Goal: Information Seeking & Learning: Learn about a topic

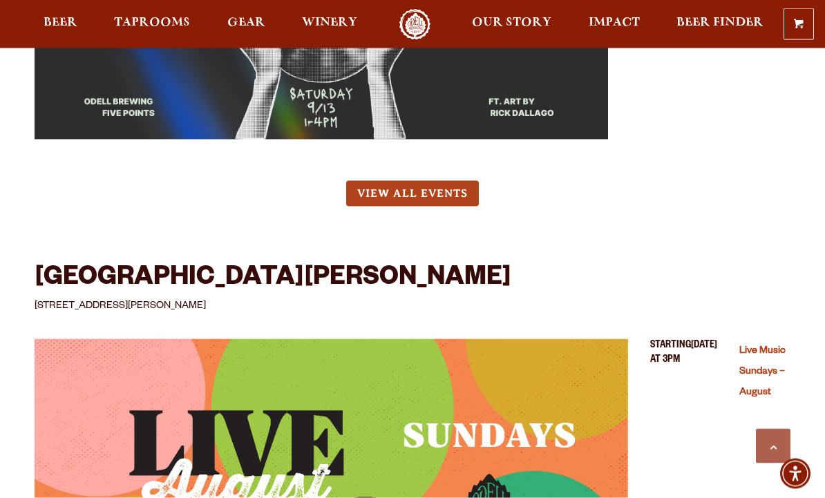
scroll to position [2610, 0]
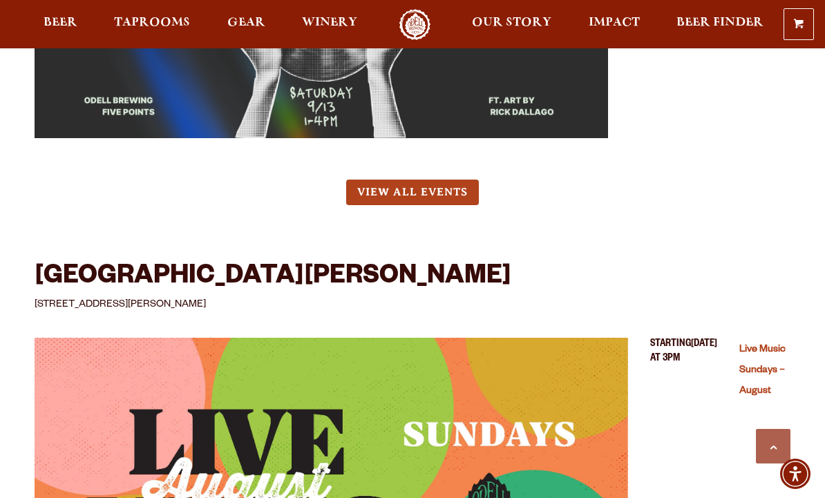
click at [420, 180] on link "View All Events" at bounding box center [412, 193] width 133 height 26
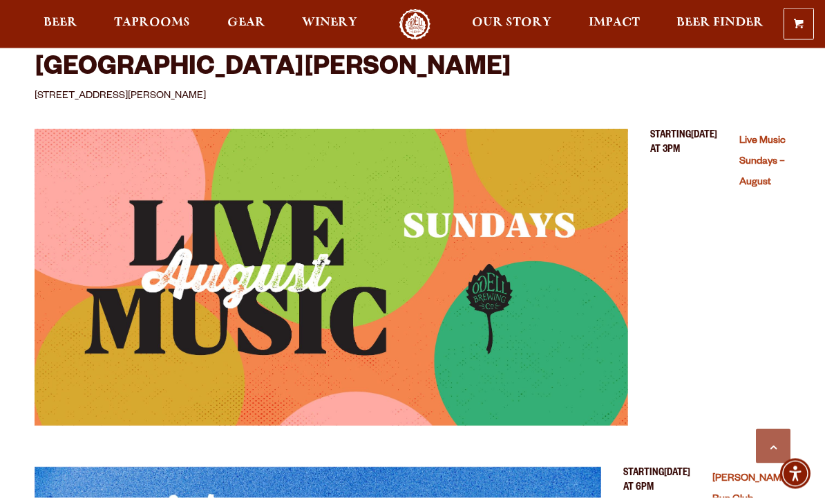
scroll to position [2816, 0]
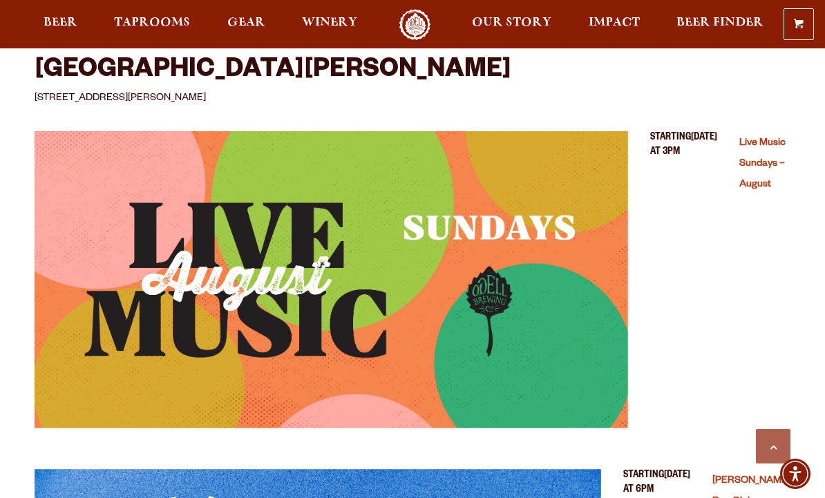
click at [759, 146] on link "Live Music Sundays – August" at bounding box center [762, 164] width 46 height 53
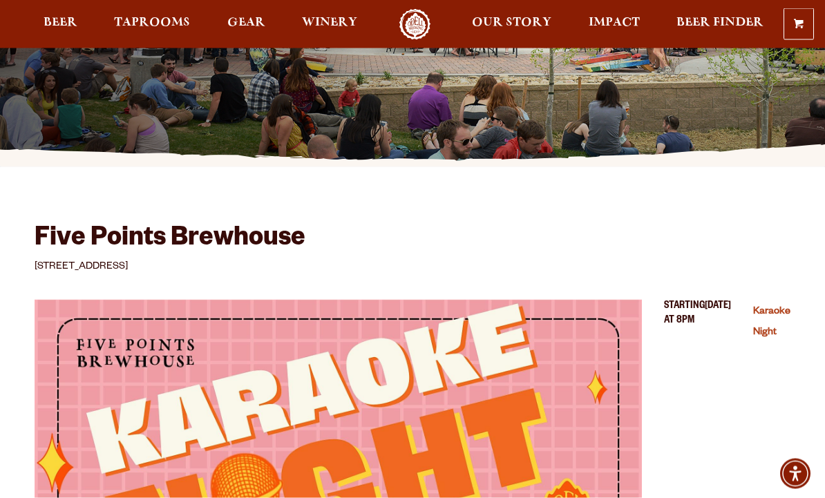
scroll to position [0, 0]
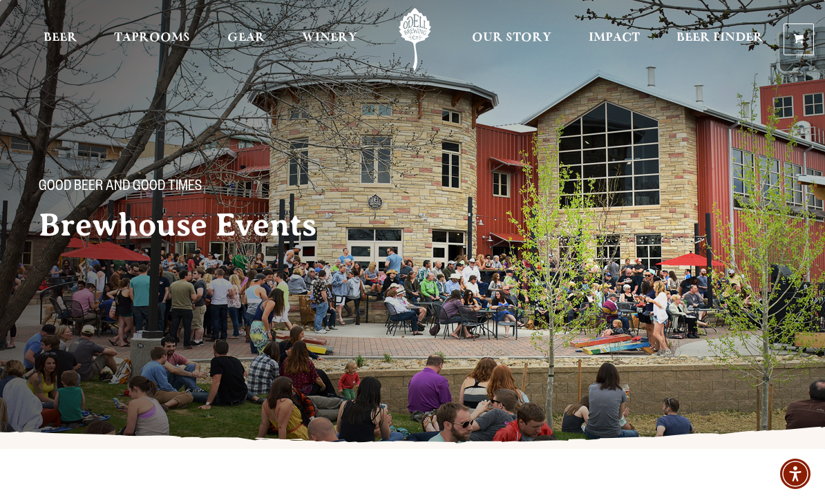
click at [160, 32] on span "Taprooms" at bounding box center [152, 37] width 76 height 11
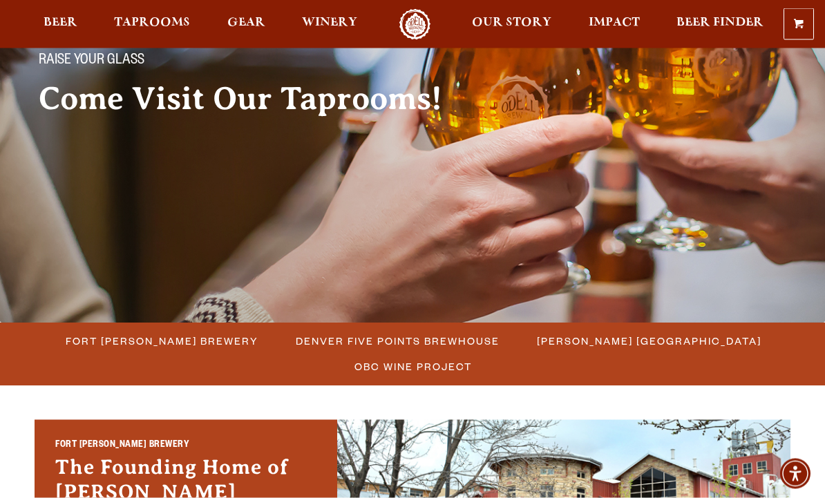
scroll to position [126, 0]
click at [197, 341] on span "Fort [PERSON_NAME] Brewery" at bounding box center [162, 341] width 193 height 20
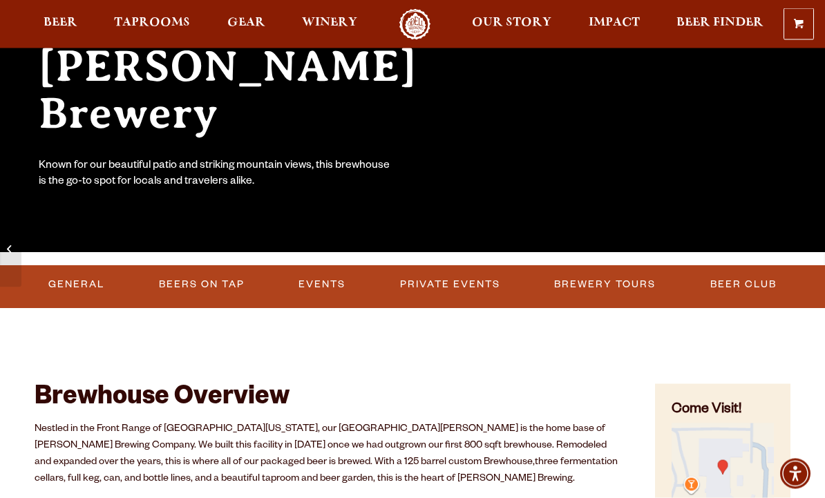
click at [321, 283] on link "Events" at bounding box center [322, 285] width 58 height 32
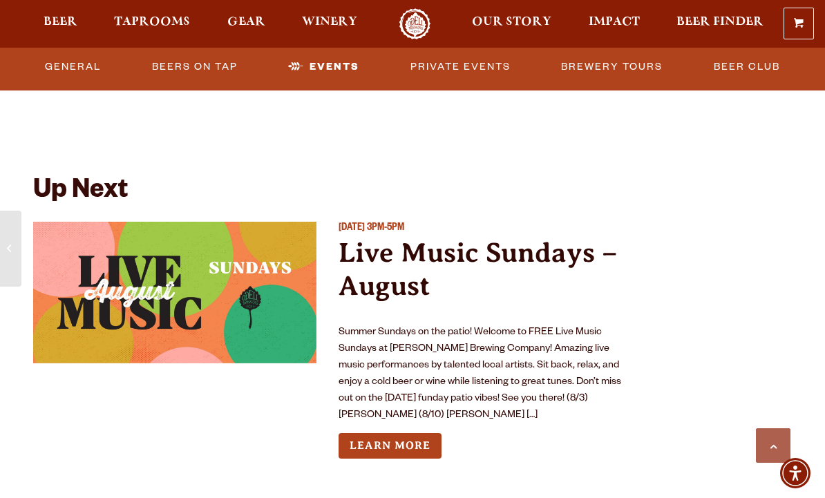
scroll to position [4934, 0]
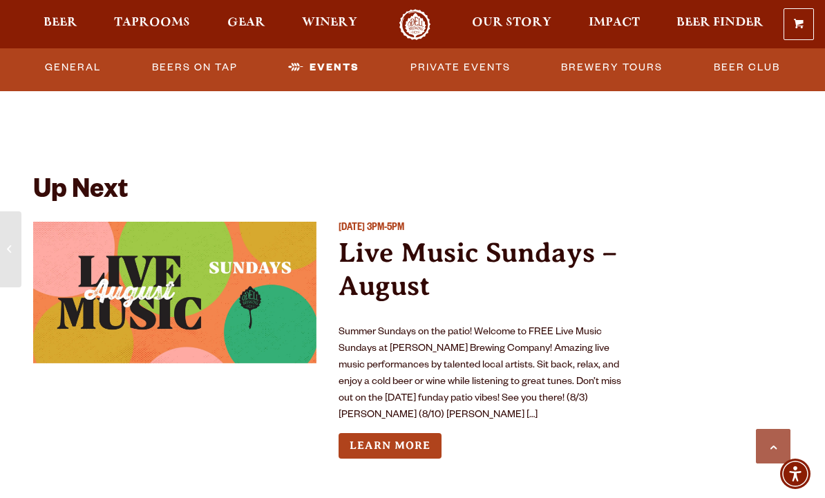
click at [338, 17] on link "Winery" at bounding box center [329, 24] width 73 height 31
